Goal: Information Seeking & Learning: Learn about a topic

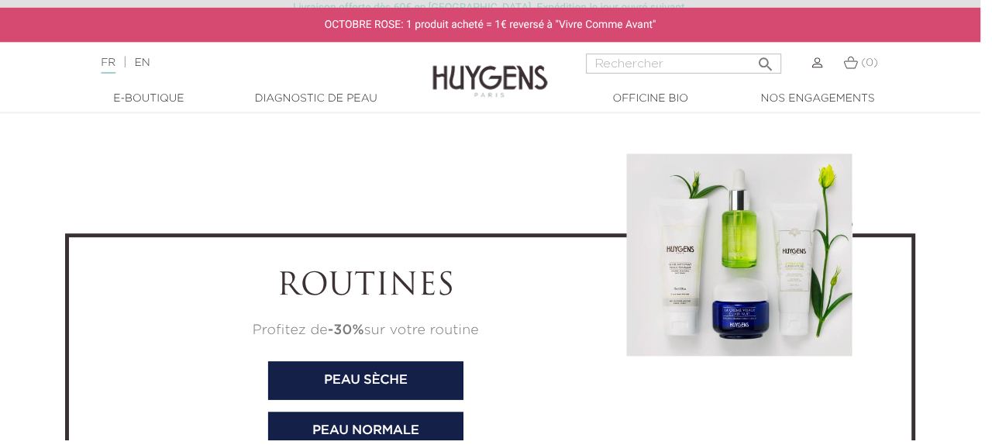
scroll to position [4911, 0]
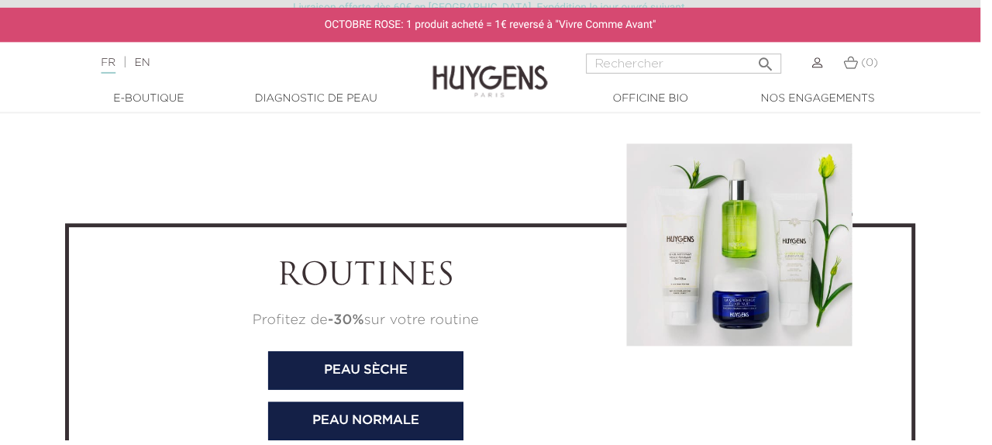
click at [852, 103] on link "  Nos engagements" at bounding box center [826, 100] width 155 height 16
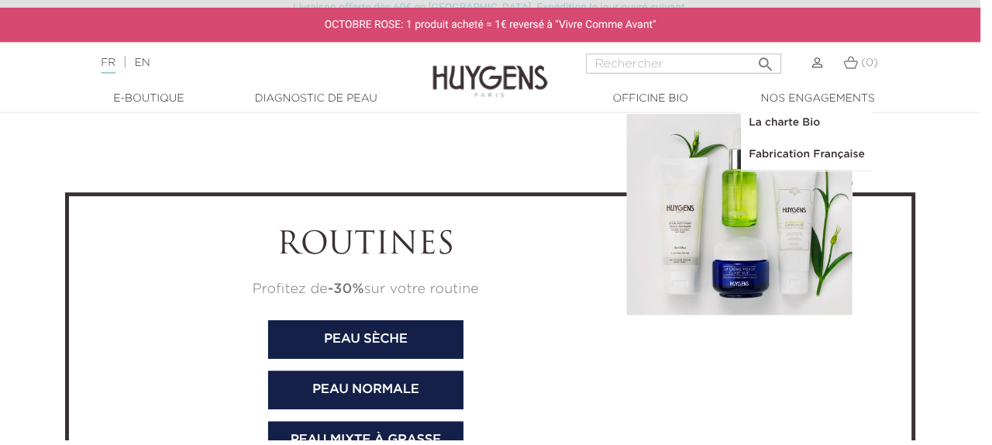
scroll to position [4973, 0]
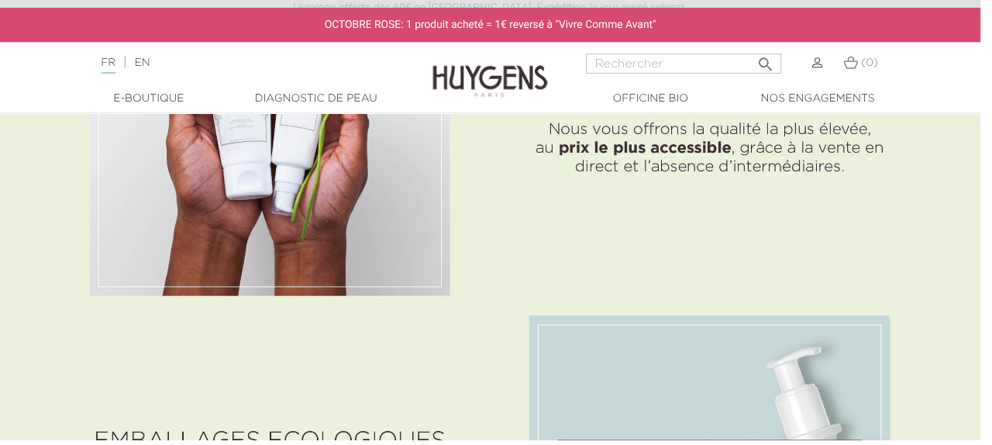
scroll to position [2132, 0]
